Goal: Task Accomplishment & Management: Use online tool/utility

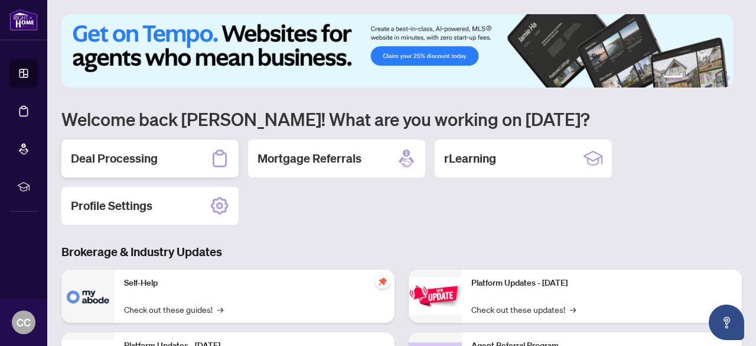
click at [113, 159] on h2 "Deal Processing" at bounding box center [114, 158] width 87 height 17
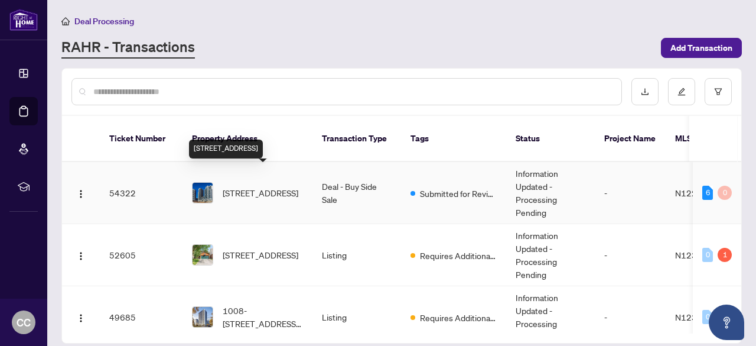
click at [268, 186] on span "[STREET_ADDRESS]" at bounding box center [261, 192] width 76 height 13
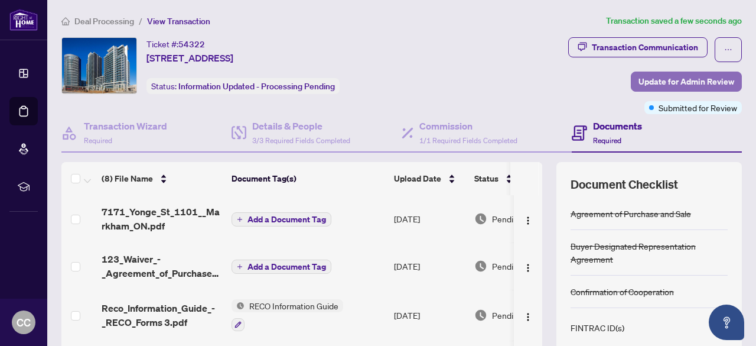
click at [675, 83] on span "Update for Admin Review" at bounding box center [687, 81] width 96 height 19
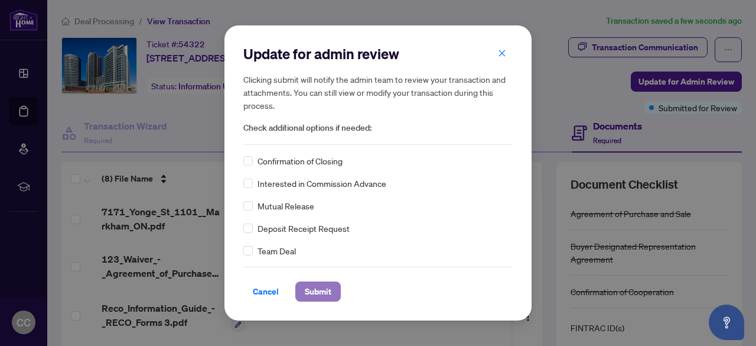
click at [320, 293] on span "Submit" at bounding box center [318, 291] width 27 height 19
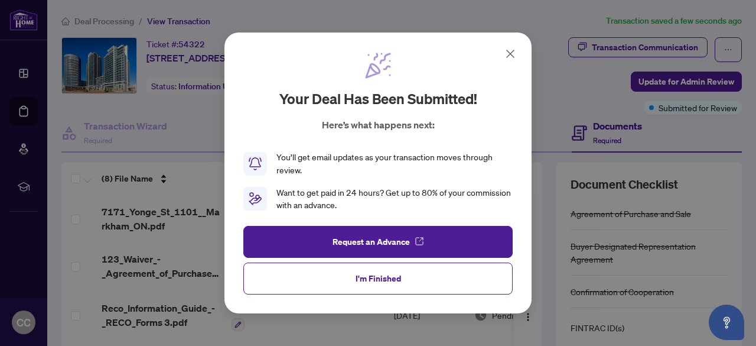
click at [515, 56] on icon at bounding box center [510, 54] width 14 height 14
